Goal: Entertainment & Leisure: Consume media (video, audio)

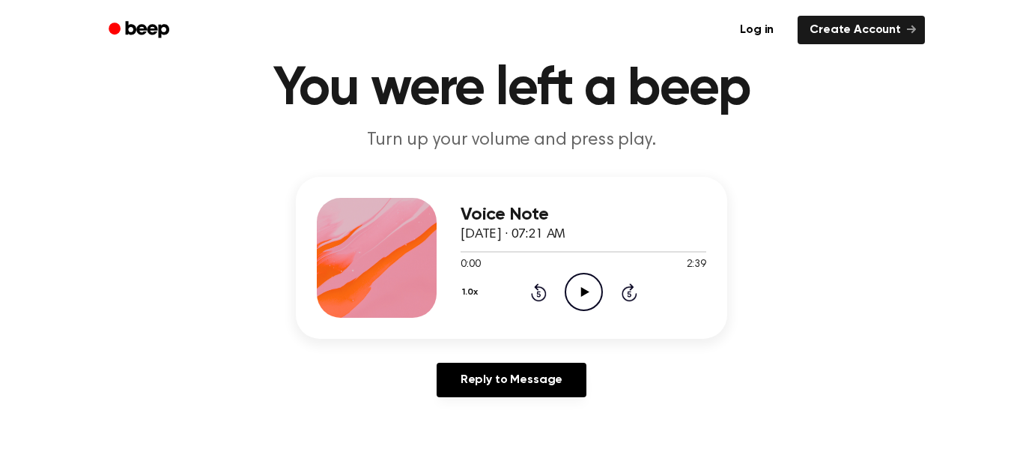
scroll to position [60, 0]
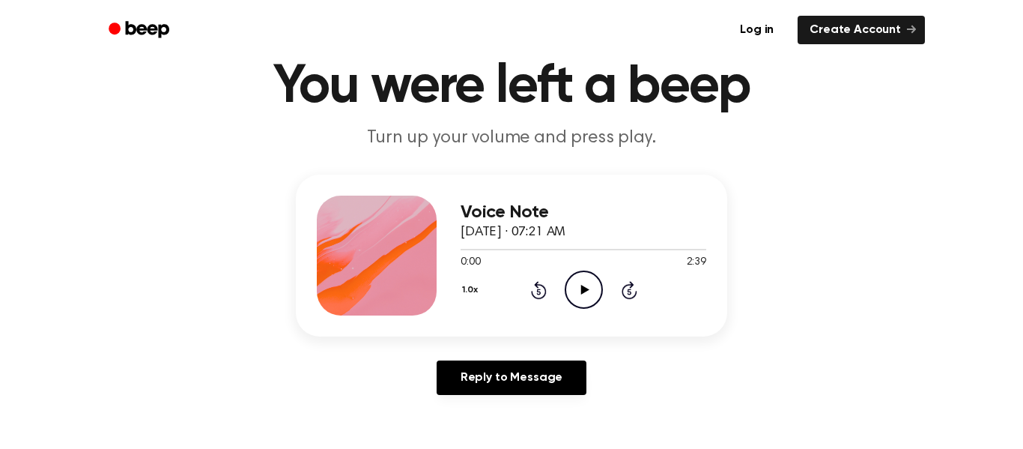
click at [575, 282] on icon "Play Audio" at bounding box center [584, 289] width 38 height 38
click at [571, 279] on icon "Pause Audio" at bounding box center [584, 289] width 38 height 38
click at [571, 279] on icon "Play Audio" at bounding box center [584, 289] width 38 height 38
click at [578, 312] on div "Voice Note [DATE] · 07:21 AM 0:20 2:39 Your browser does not support the [objec…" at bounding box center [584, 255] width 246 height 120
click at [578, 300] on icon "Pause Audio" at bounding box center [584, 289] width 38 height 38
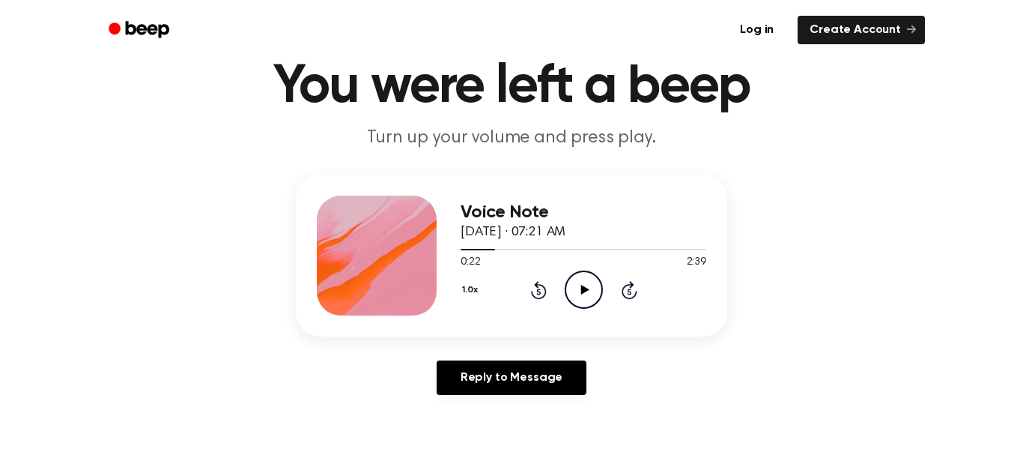
click at [578, 300] on icon "Play Audio" at bounding box center [584, 289] width 38 height 38
click at [574, 294] on icon "Pause Audio" at bounding box center [584, 289] width 38 height 38
click at [574, 294] on icon "Play Audio" at bounding box center [584, 289] width 38 height 38
click at [574, 294] on icon "Pause Audio" at bounding box center [584, 289] width 38 height 38
click at [574, 294] on icon "Play Audio" at bounding box center [584, 289] width 38 height 38
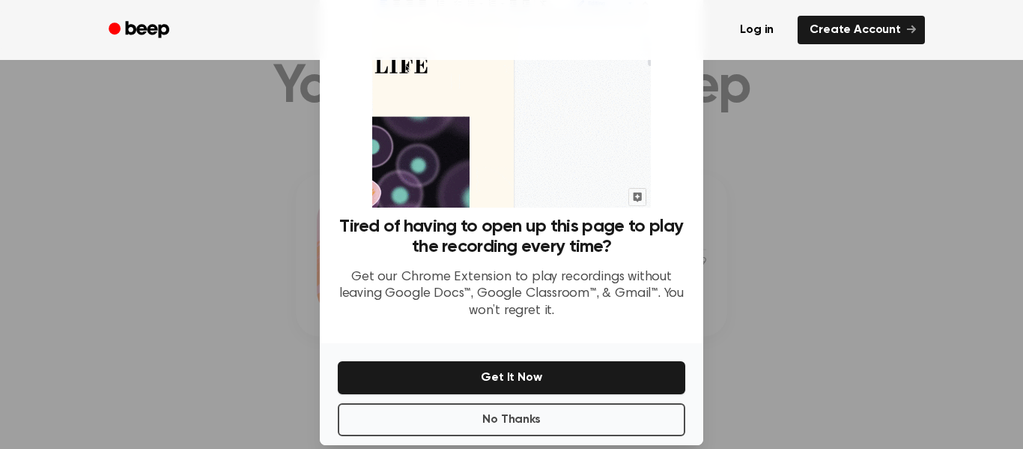
scroll to position [97, 0]
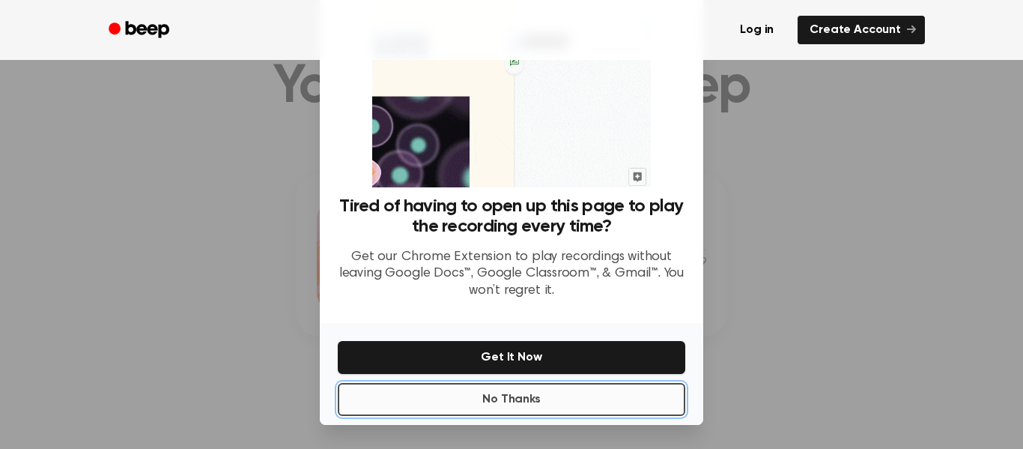
click at [595, 401] on button "No Thanks" at bounding box center [511, 399] width 347 height 33
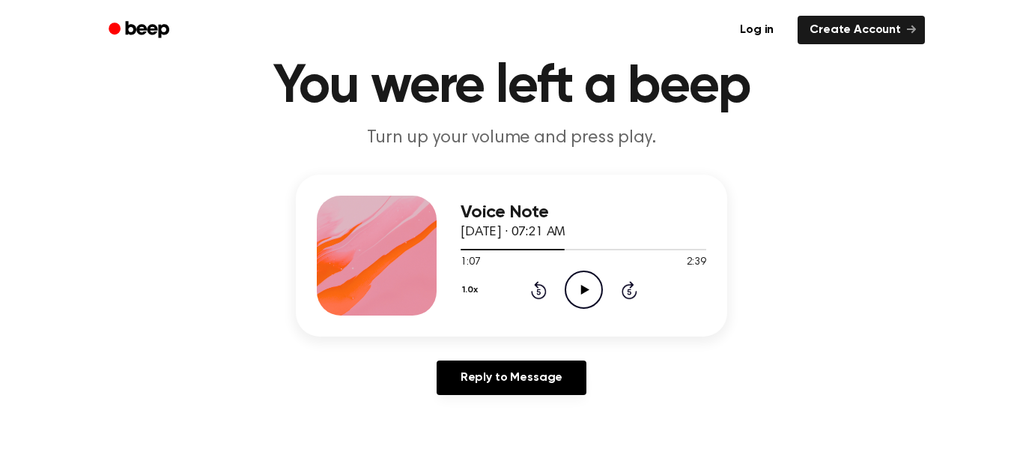
click at [585, 285] on icon "Play Audio" at bounding box center [584, 289] width 38 height 38
click at [583, 301] on icon "Pause Audio" at bounding box center [584, 289] width 38 height 38
click at [583, 301] on icon "Play Audio" at bounding box center [584, 289] width 38 height 38
click at [583, 301] on icon "Pause Audio" at bounding box center [584, 289] width 38 height 38
click at [583, 301] on icon "Play Audio" at bounding box center [584, 289] width 38 height 38
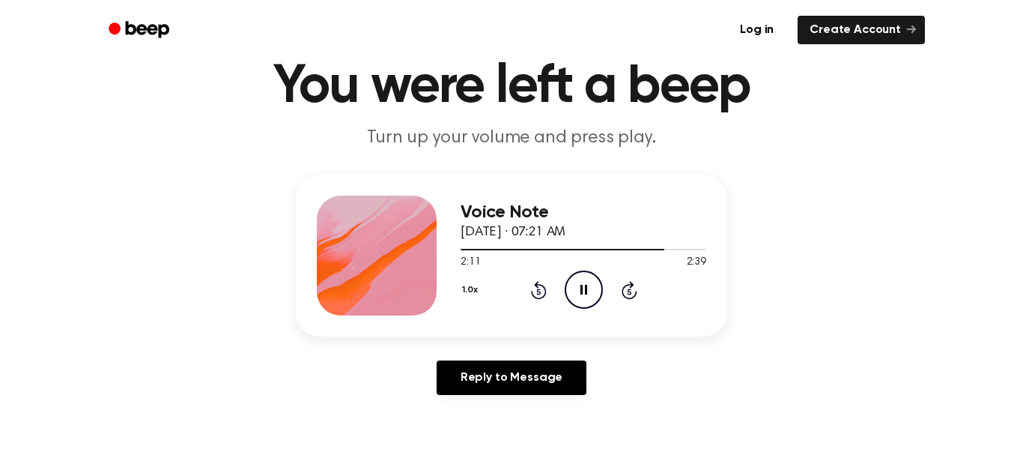
click at [584, 288] on icon at bounding box center [583, 290] width 7 height 10
click at [582, 297] on icon "Play Audio" at bounding box center [584, 289] width 38 height 38
click at [582, 297] on icon "Pause Audio" at bounding box center [584, 289] width 38 height 38
click at [582, 297] on icon "Play Audio" at bounding box center [584, 289] width 38 height 38
click at [582, 297] on icon "Pause Audio" at bounding box center [584, 289] width 38 height 38
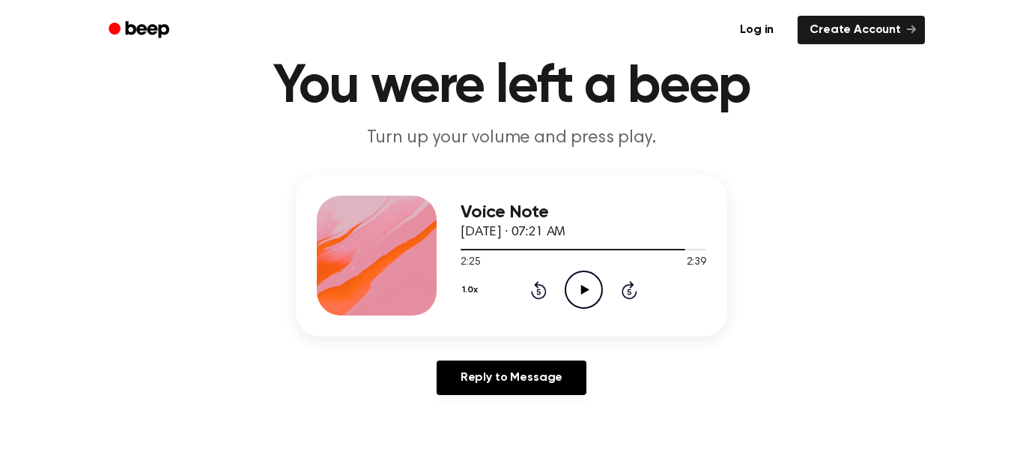
click at [582, 297] on icon "Play Audio" at bounding box center [584, 289] width 38 height 38
click at [582, 297] on icon "Pause Audio" at bounding box center [584, 289] width 38 height 38
click at [582, 297] on icon "Play Audio" at bounding box center [584, 289] width 38 height 38
click at [582, 297] on icon "Pause Audio" at bounding box center [584, 289] width 38 height 38
click at [582, 297] on icon "Play Audio" at bounding box center [584, 289] width 38 height 38
